Goal: Transaction & Acquisition: Purchase product/service

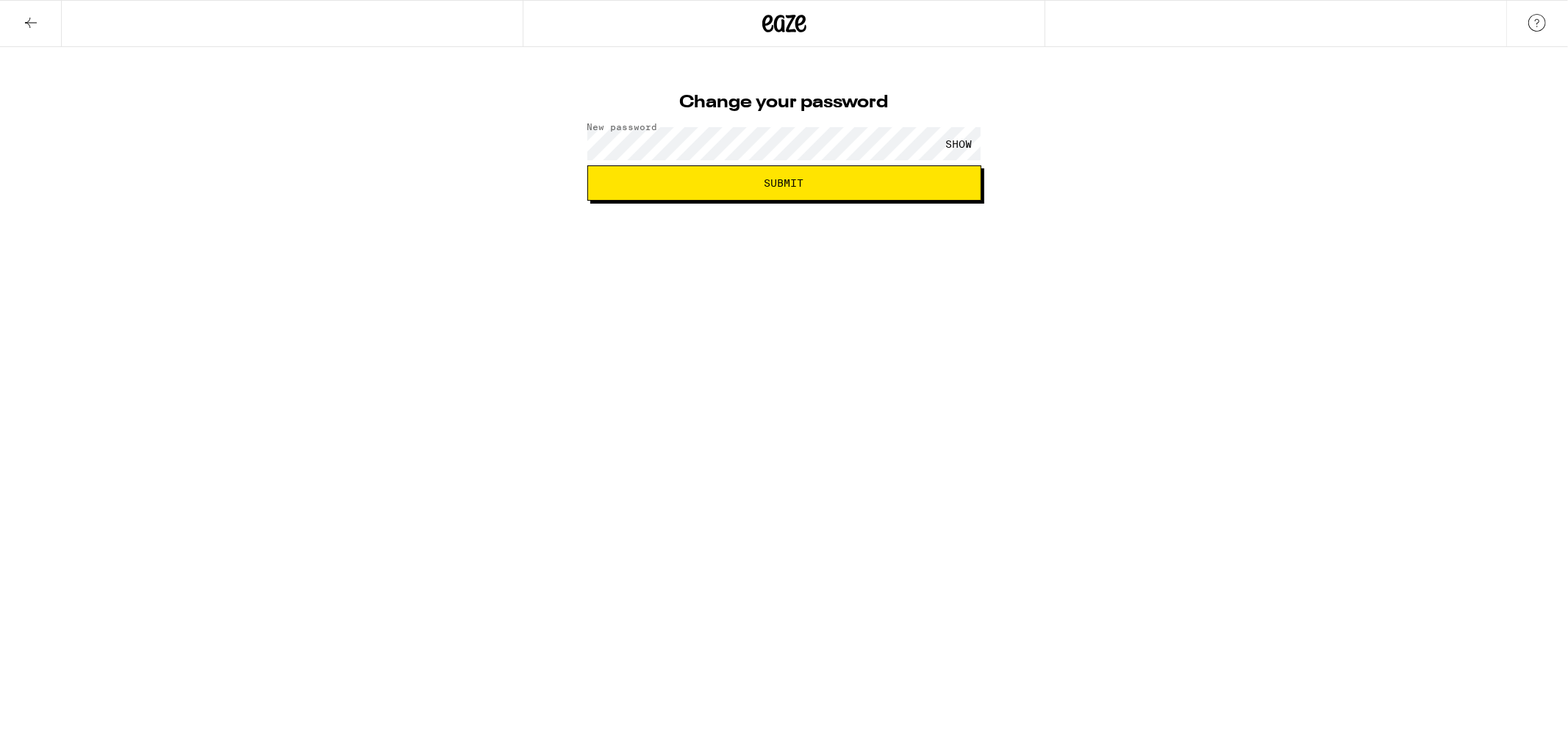
click at [961, 143] on div "SHOW" at bounding box center [959, 143] width 44 height 33
click at [876, 189] on button "Submit" at bounding box center [785, 182] width 394 height 35
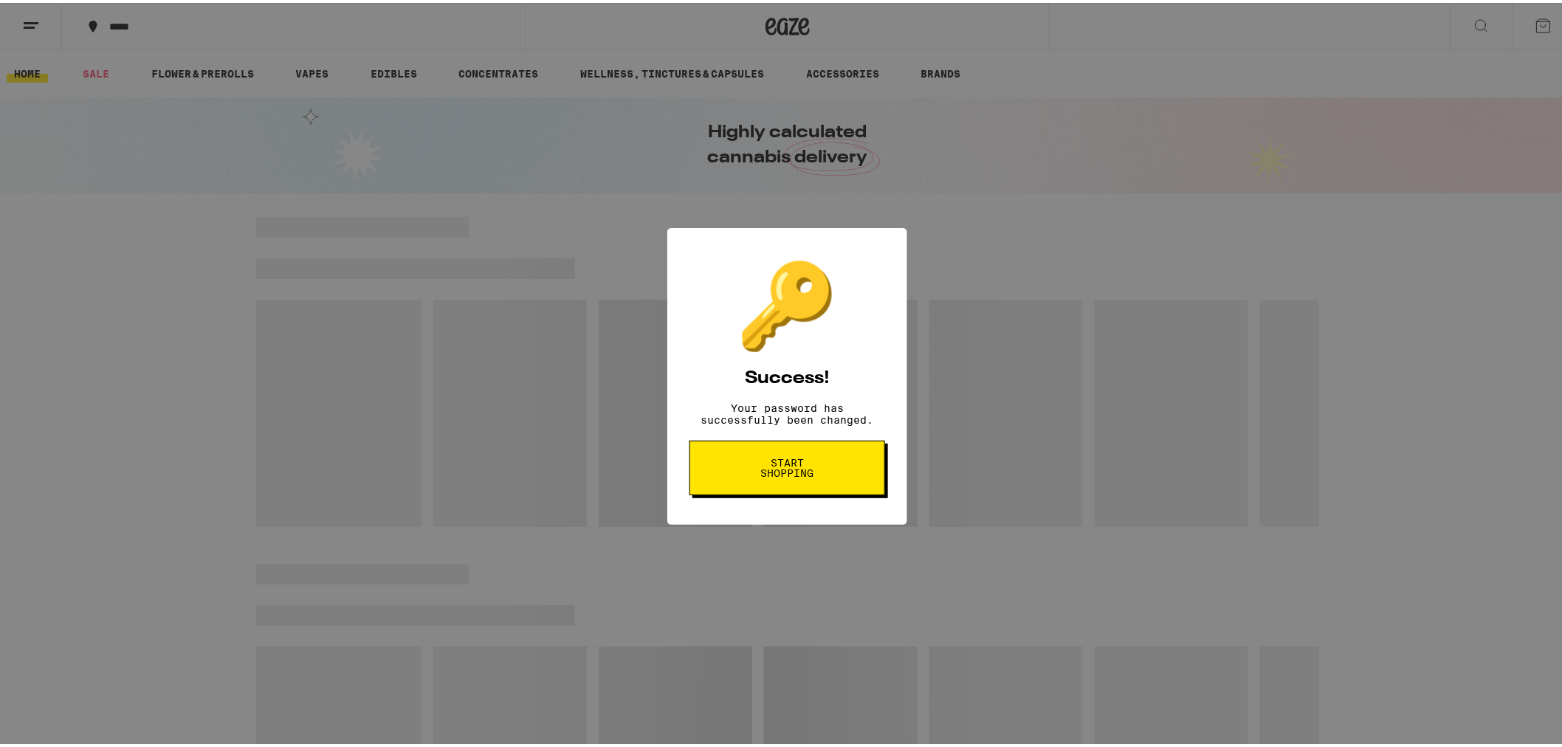
click at [0, 0] on span "Start shopping" at bounding box center [0, 0] width 0 height 0
